Goal: Information Seeking & Learning: Learn about a topic

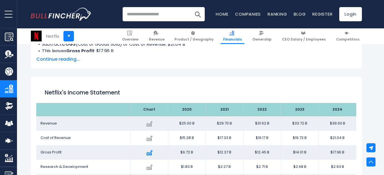
scroll to position [340, 0]
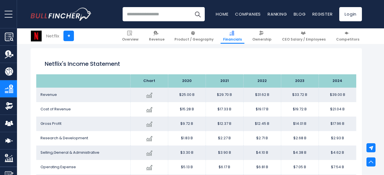
scroll to position [307, 0]
